Goal: Find specific page/section

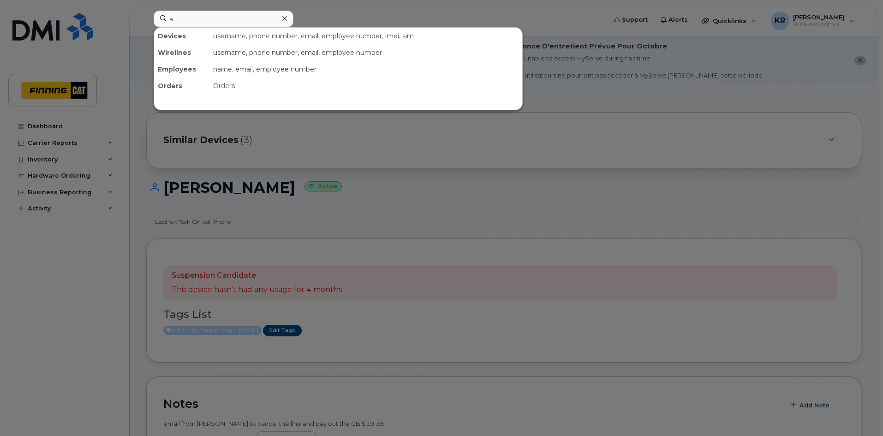
scroll to position [46, 0]
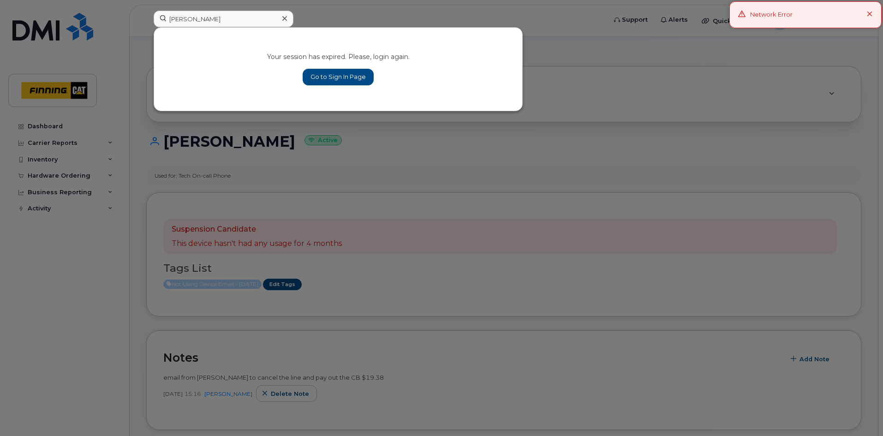
type input "[PERSON_NAME]"
click at [330, 77] on link "Go to Sign In Page" at bounding box center [337, 77] width 71 height 17
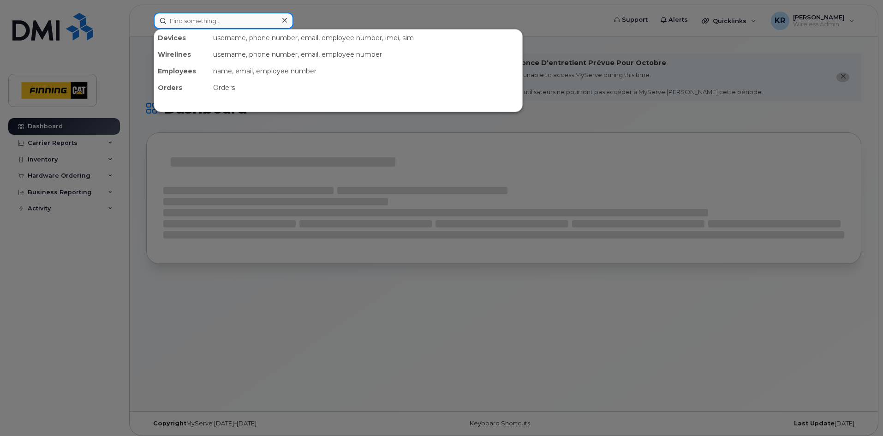
click at [186, 24] on input at bounding box center [224, 20] width 140 height 17
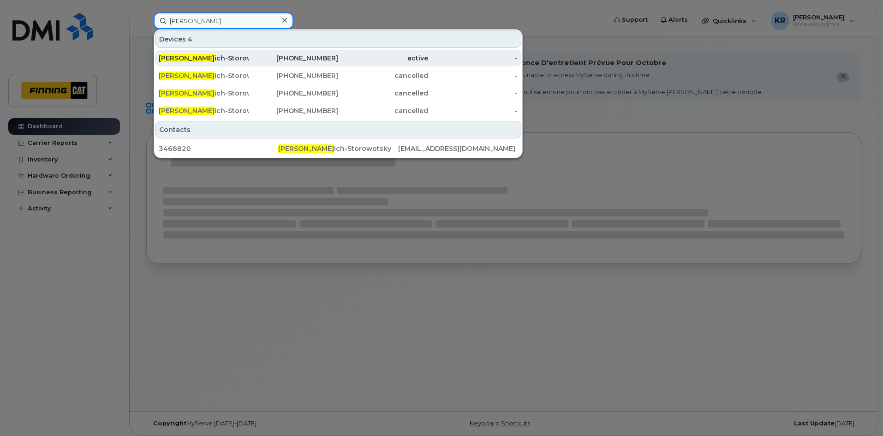
type input "[PERSON_NAME]"
click at [308, 59] on div "[PHONE_NUMBER]" at bounding box center [294, 57] width 90 height 9
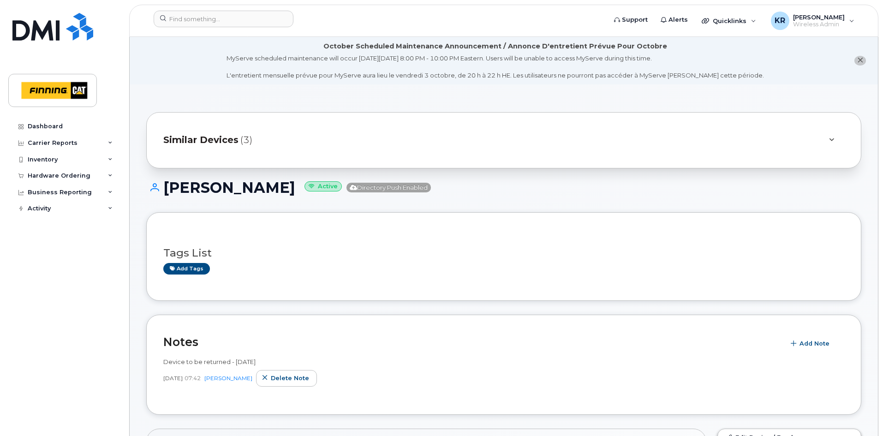
click at [215, 138] on span "Similar Devices" at bounding box center [200, 139] width 75 height 13
